Goal: Information Seeking & Learning: Learn about a topic

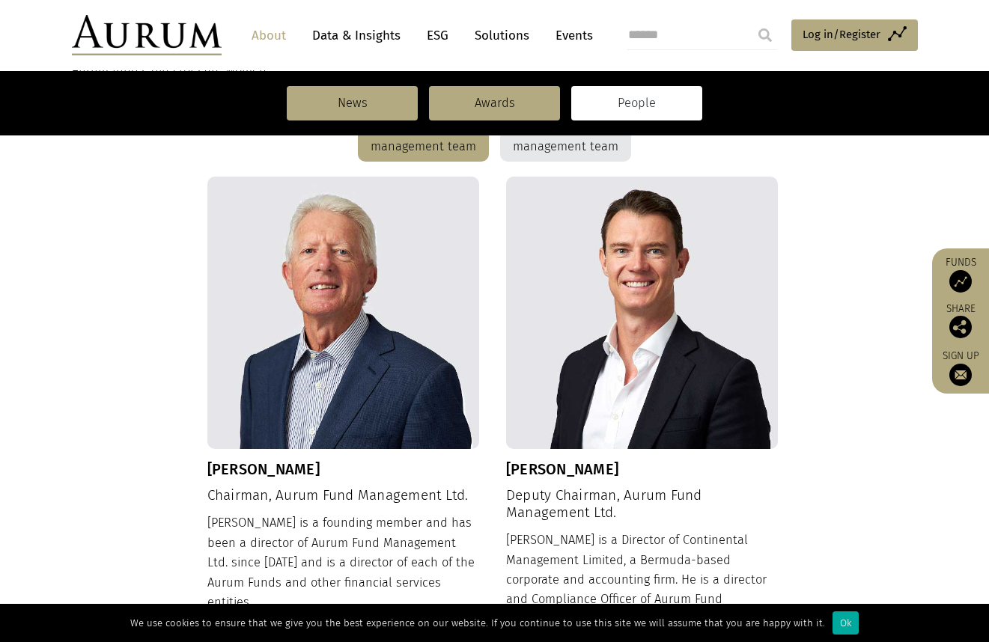
scroll to position [299, 0]
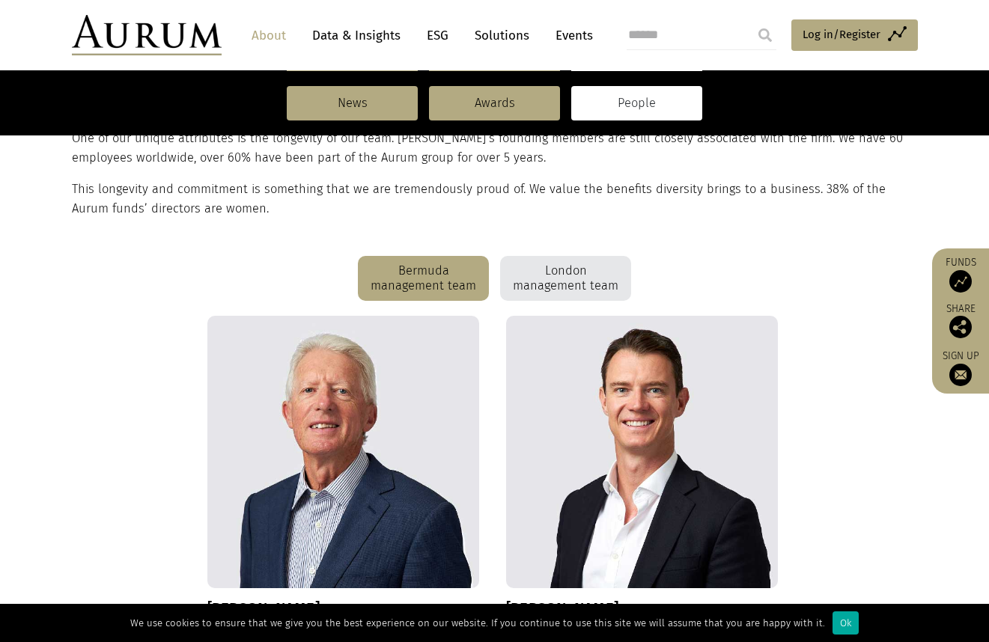
click at [407, 264] on div "Bermuda management team" at bounding box center [423, 278] width 131 height 45
click at [415, 272] on div "Bermuda management team" at bounding box center [423, 278] width 131 height 45
drag, startPoint x: 415, startPoint y: 272, endPoint x: 433, endPoint y: 285, distance: 22.0
click at [428, 288] on div "Bermuda management team" at bounding box center [423, 278] width 131 height 45
click at [538, 282] on div "London management team" at bounding box center [565, 278] width 131 height 45
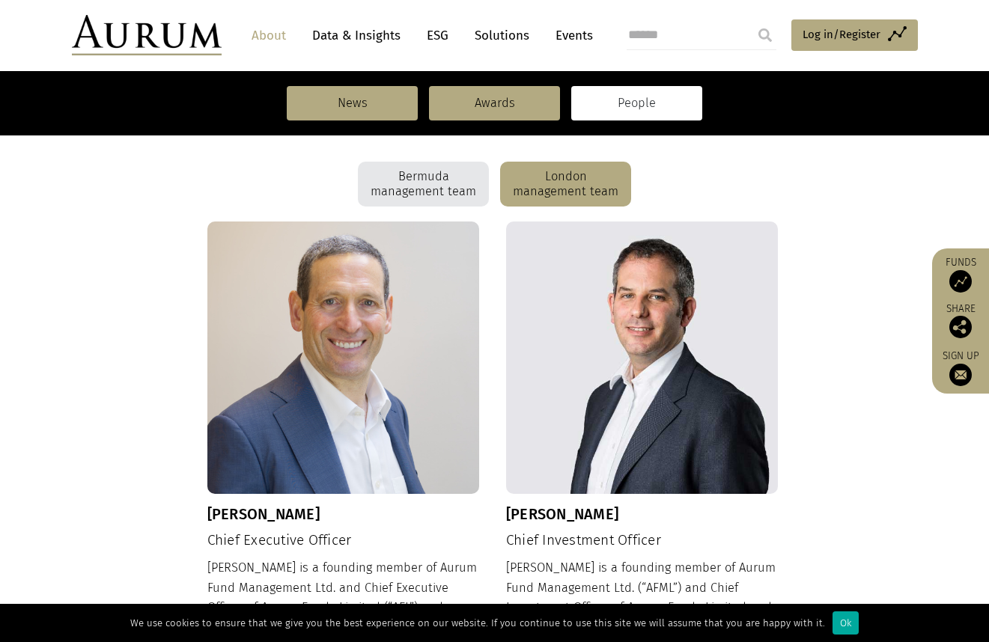
scroll to position [599, 0]
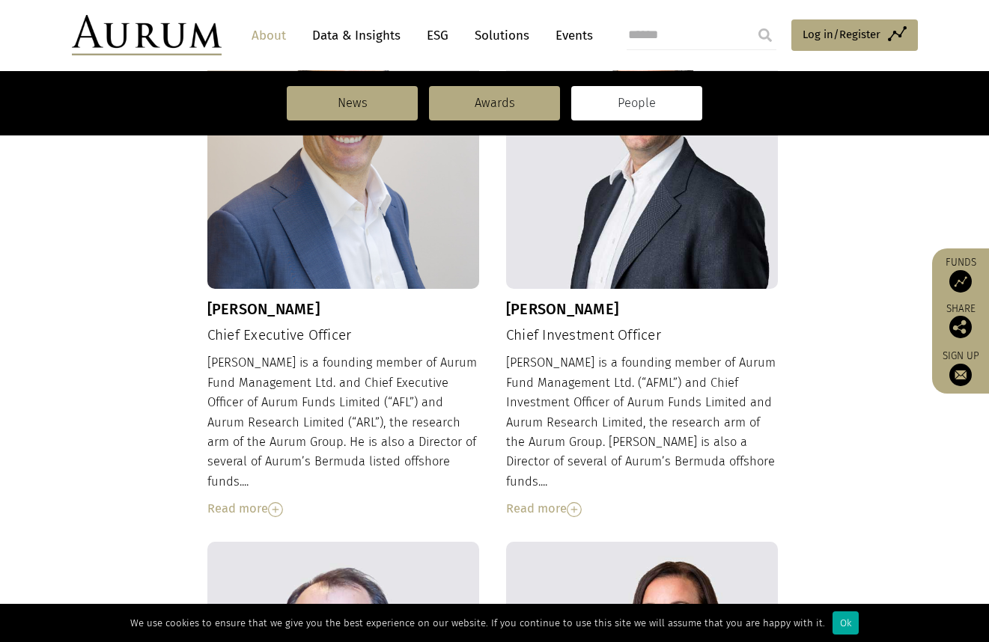
click at [536, 499] on div "Read more" at bounding box center [642, 508] width 273 height 19
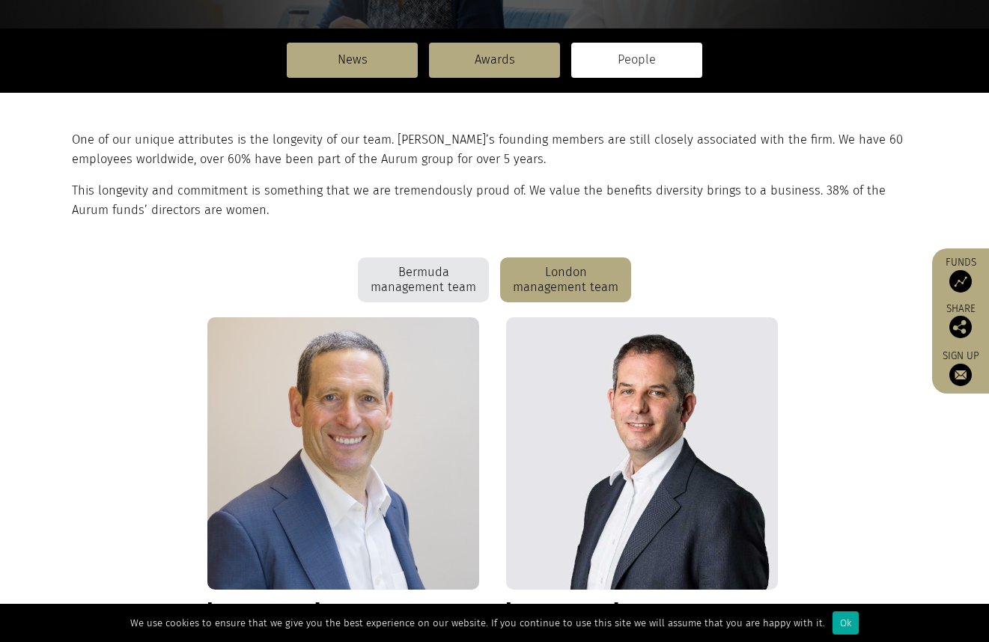
scroll to position [0, 0]
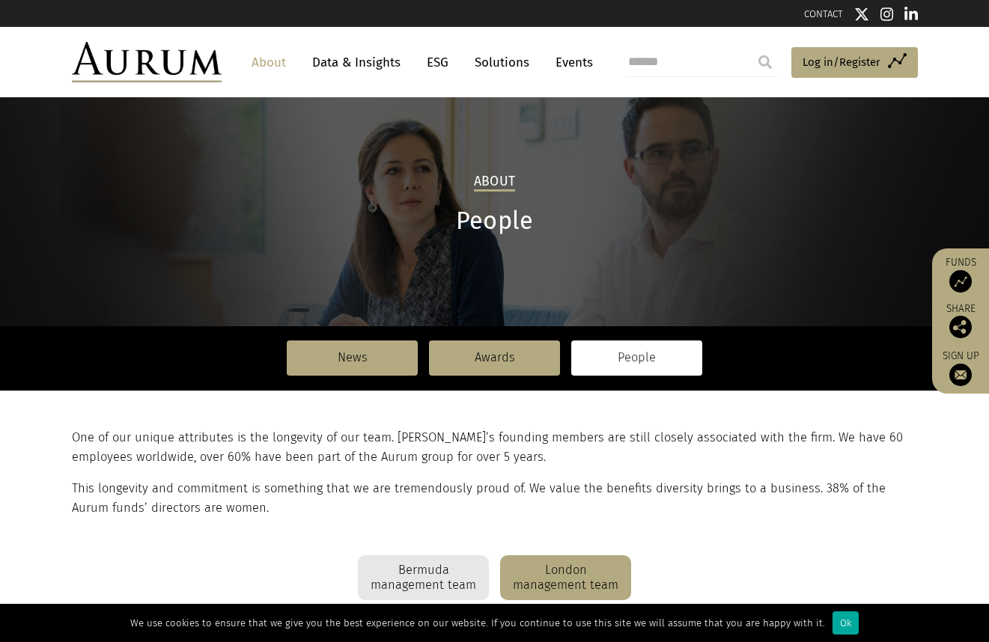
click at [486, 61] on link "Solutions" at bounding box center [502, 63] width 70 height 28
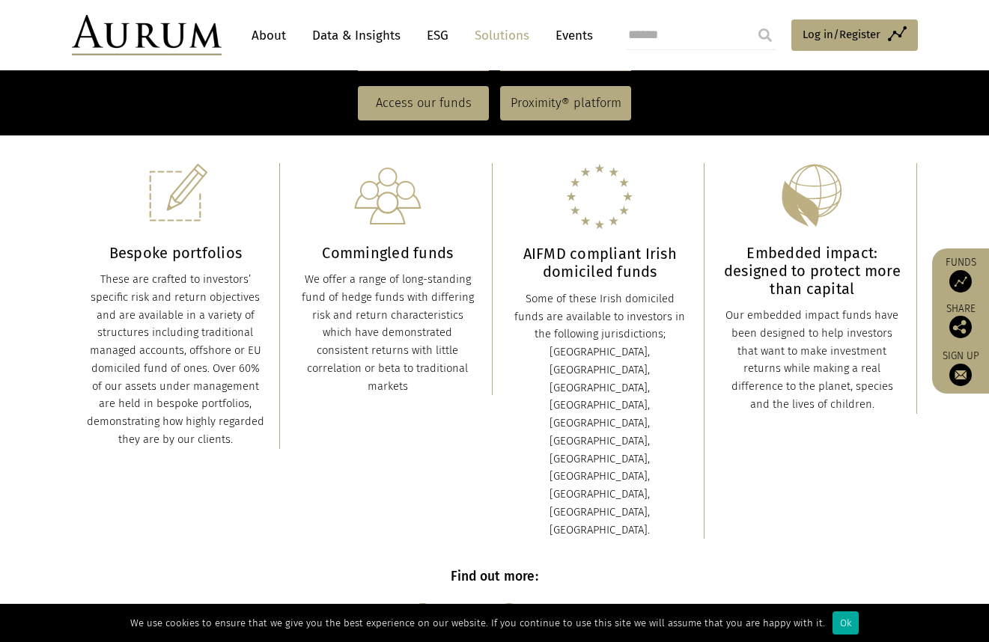
scroll to position [449, 0]
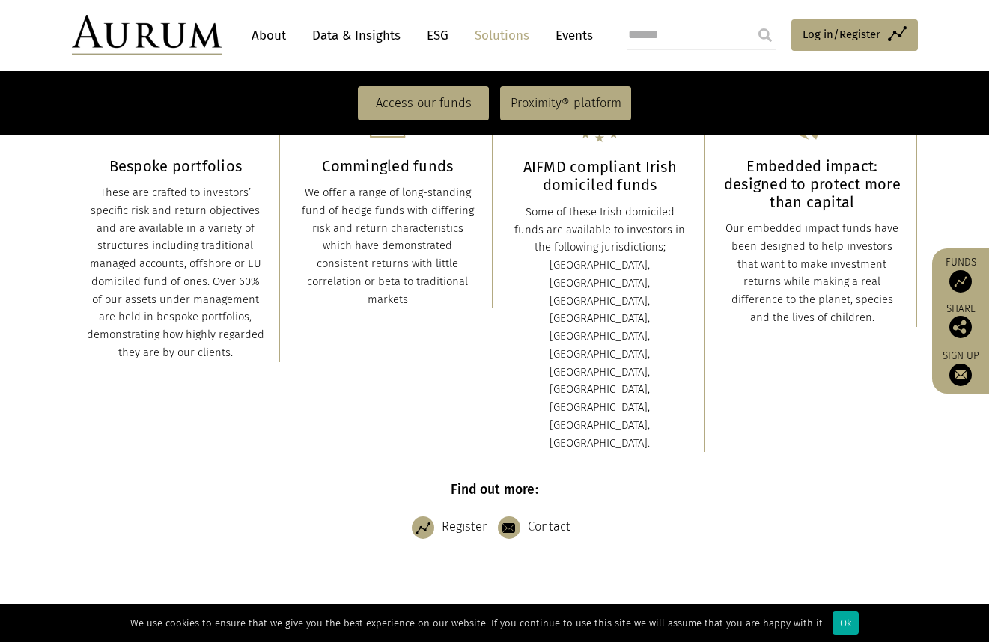
click at [434, 39] on link "ESG" at bounding box center [437, 36] width 37 height 28
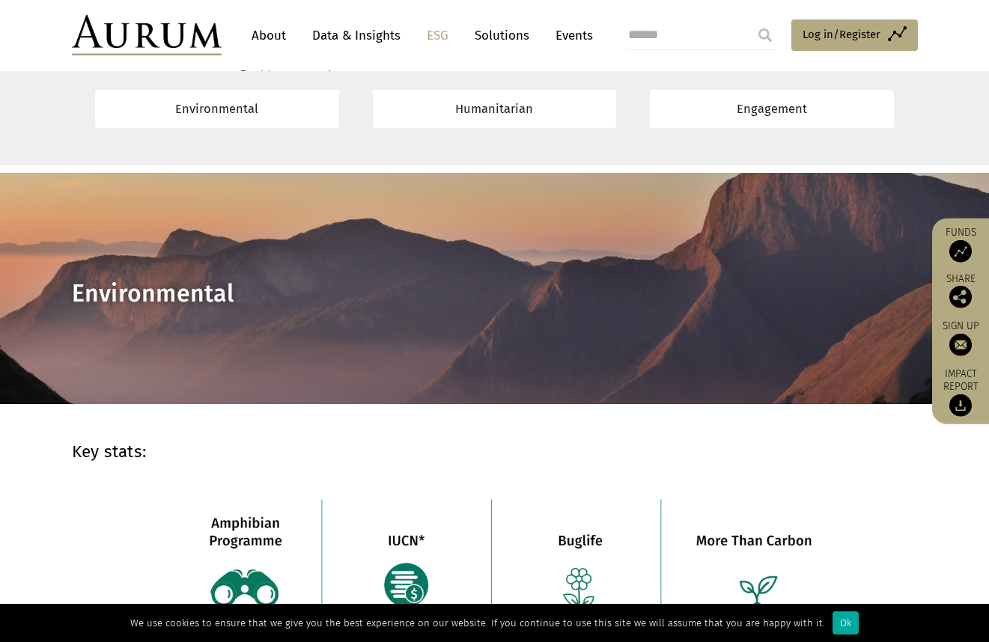
scroll to position [824, 0]
